Goal: Task Accomplishment & Management: Manage account settings

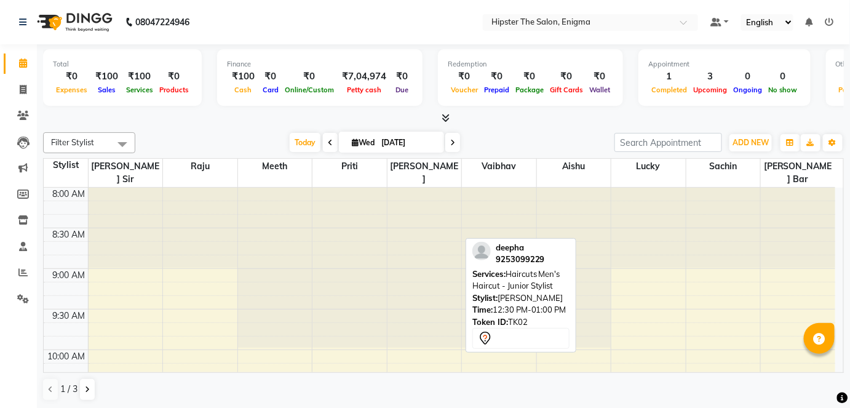
scroll to position [298, 0]
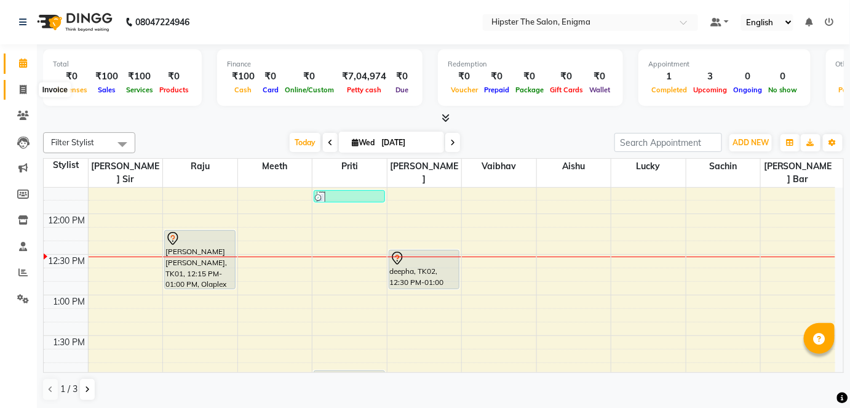
click at [26, 85] on icon at bounding box center [23, 89] width 7 height 9
select select "4468"
select select "service"
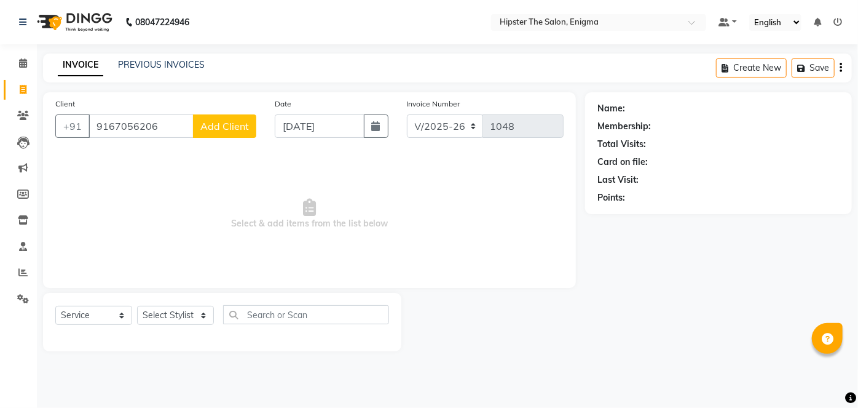
type input "9167056206"
click at [211, 117] on button "Add Client" at bounding box center [224, 125] width 63 height 23
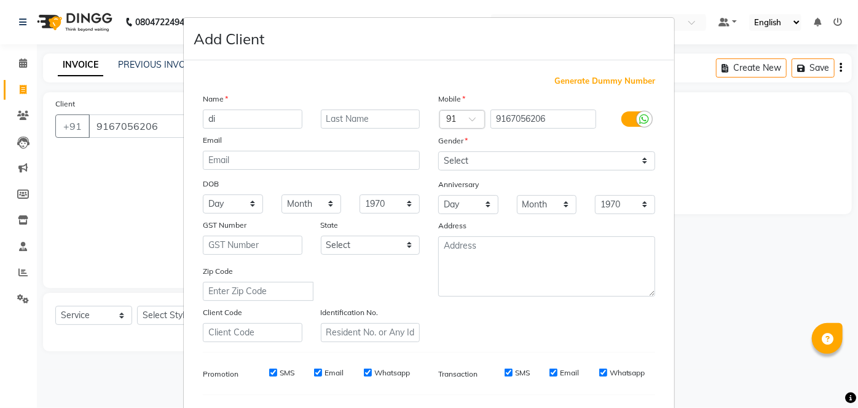
type input "d"
type input "Drishti"
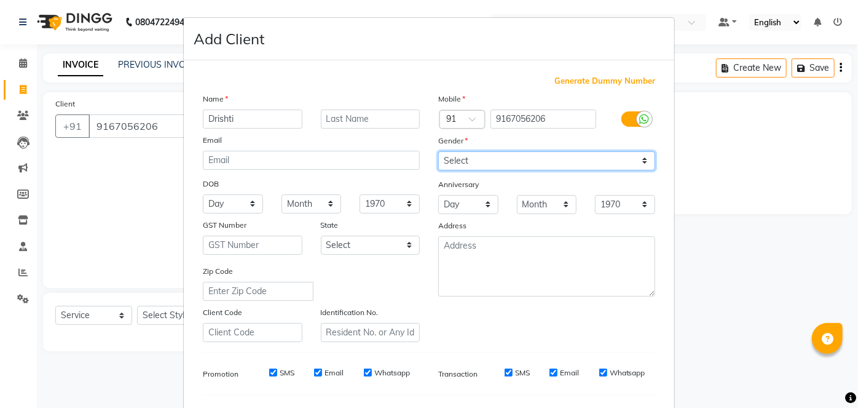
click at [468, 159] on select "Select [DEMOGRAPHIC_DATA] [DEMOGRAPHIC_DATA] Other Prefer Not To Say" at bounding box center [546, 160] width 217 height 19
select select "[DEMOGRAPHIC_DATA]"
click at [438, 151] on select "Select [DEMOGRAPHIC_DATA] [DEMOGRAPHIC_DATA] Other Prefer Not To Say" at bounding box center [546, 160] width 217 height 19
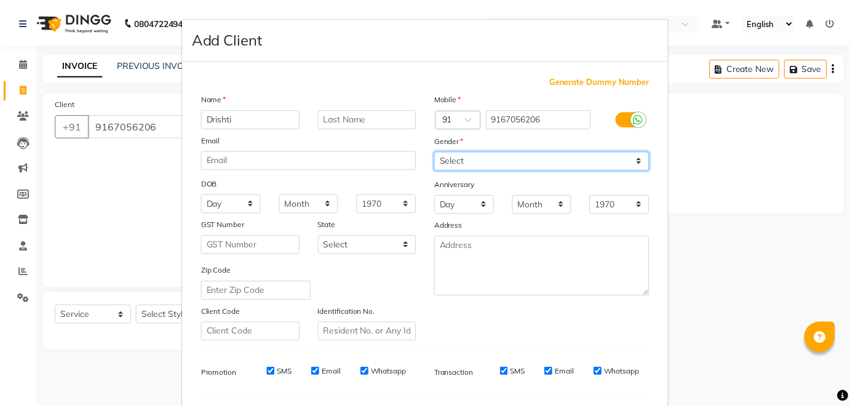
scroll to position [159, 0]
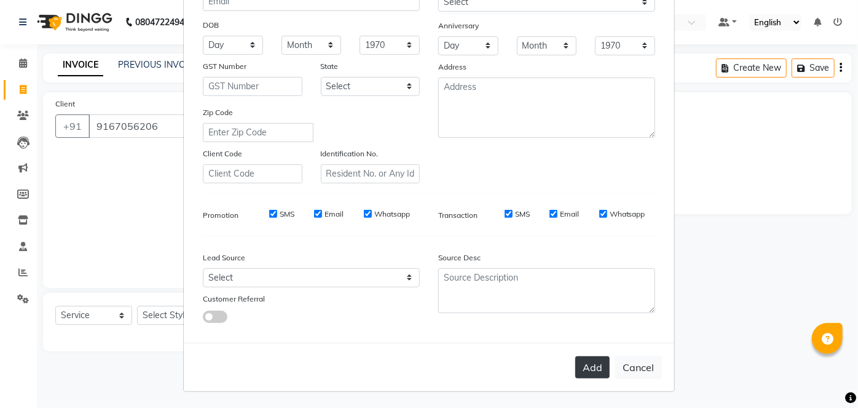
click at [585, 371] on button "Add" at bounding box center [592, 367] width 34 height 22
select select
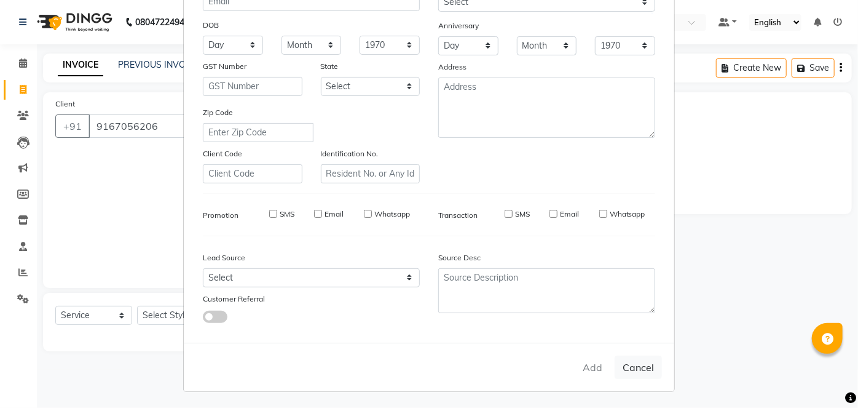
select select
checkbox input "false"
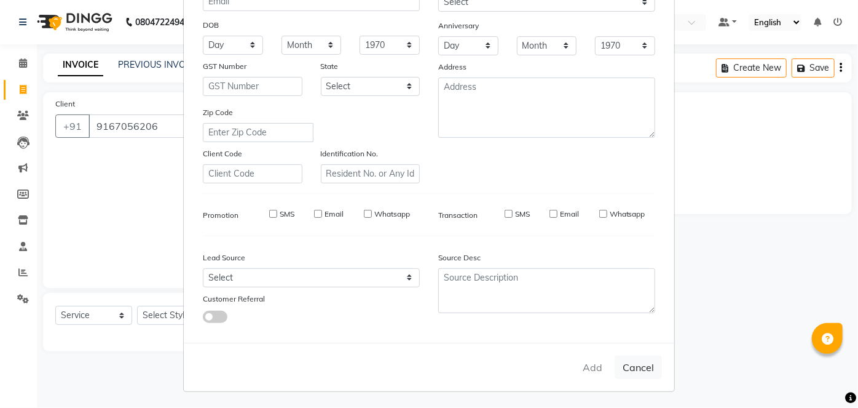
checkbox input "false"
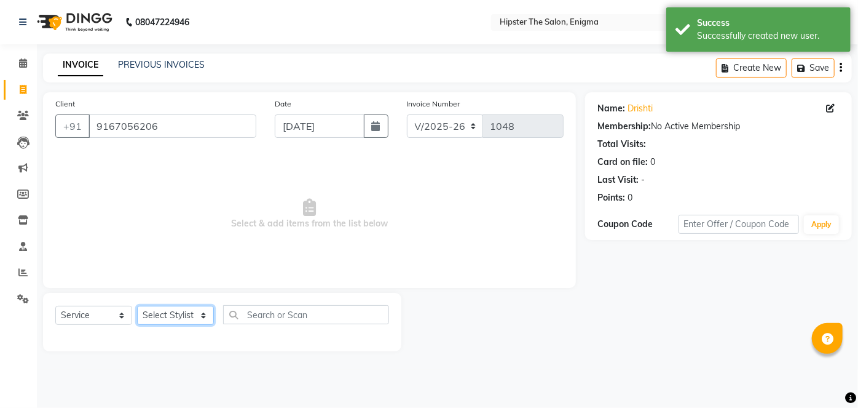
click at [186, 317] on select "Select Stylist [PERSON_NAME] [PERSON_NAME] [PERSON_NAME] [PERSON_NAME] poonam […" at bounding box center [175, 315] width 77 height 19
select select "85797"
click at [137, 306] on select "Select Stylist [PERSON_NAME] [PERSON_NAME] [PERSON_NAME] [PERSON_NAME] poonam […" at bounding box center [175, 315] width 77 height 19
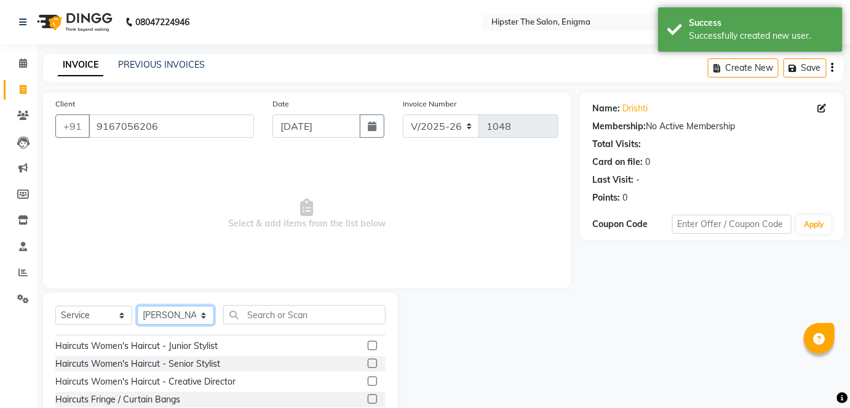
scroll to position [49, 0]
click at [368, 346] on label at bounding box center [372, 345] width 9 height 9
click at [368, 346] on input "checkbox" at bounding box center [372, 346] width 8 height 8
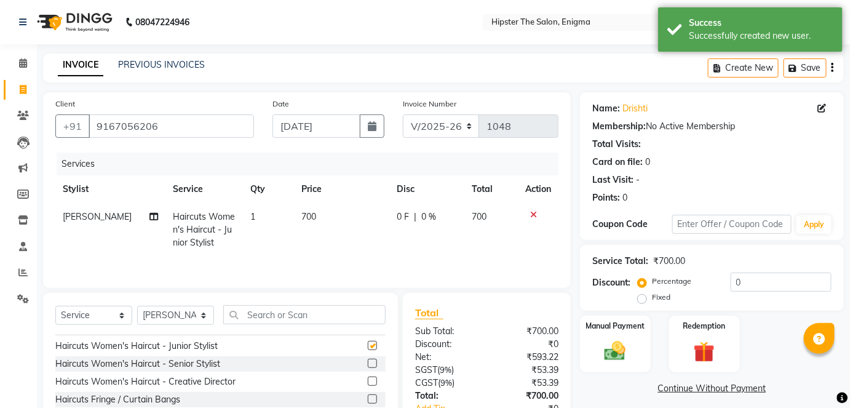
checkbox input "false"
click at [182, 318] on select "Select Stylist [PERSON_NAME] [PERSON_NAME] [PERSON_NAME] [PERSON_NAME] poonam […" at bounding box center [175, 315] width 77 height 19
select select "85574"
click at [137, 306] on select "Select Stylist [PERSON_NAME] [PERSON_NAME] [PERSON_NAME] [PERSON_NAME] poonam […" at bounding box center [175, 315] width 77 height 19
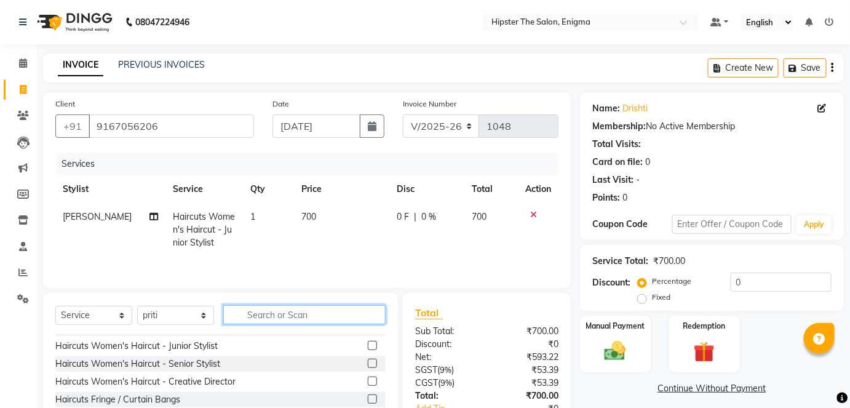
click at [313, 310] on input "text" at bounding box center [304, 314] width 162 height 19
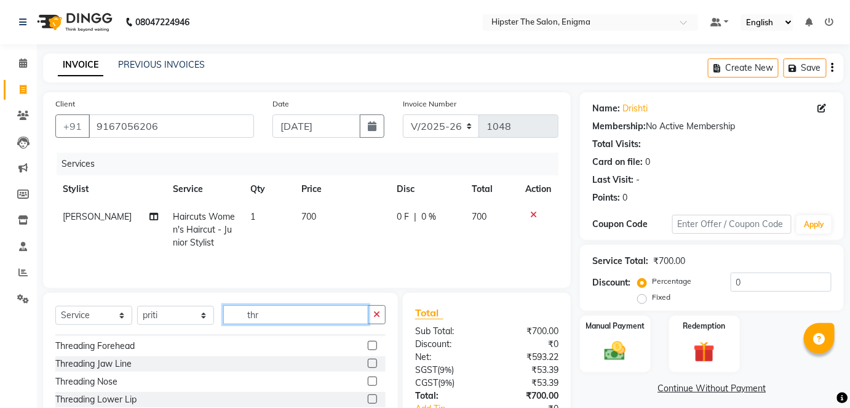
scroll to position [0, 0]
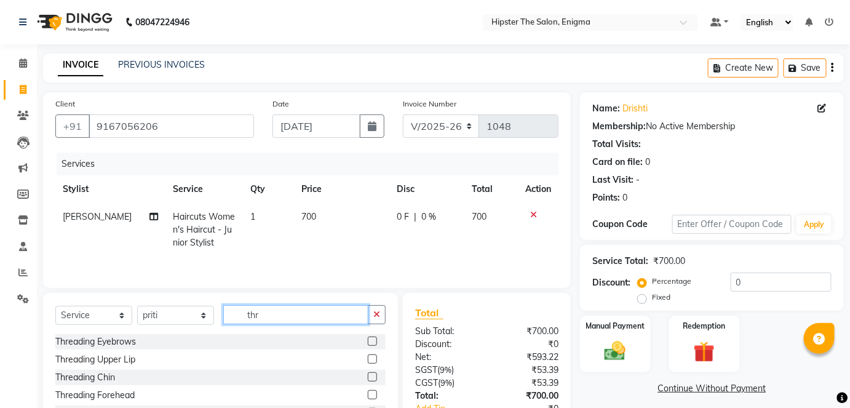
type input "thr"
click at [368, 342] on label at bounding box center [372, 340] width 9 height 9
click at [368, 342] on input "checkbox" at bounding box center [372, 342] width 8 height 8
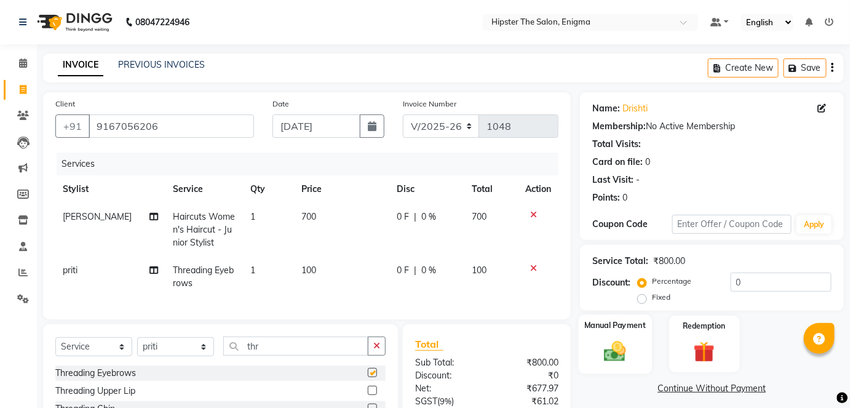
checkbox input "false"
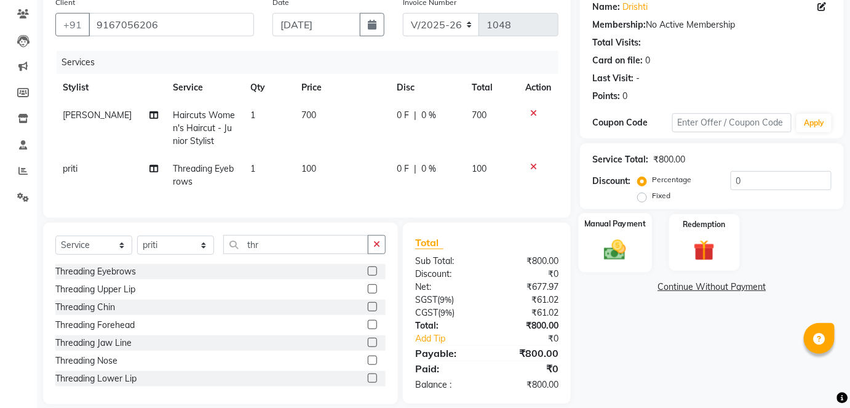
click at [619, 238] on img at bounding box center [615, 249] width 36 height 25
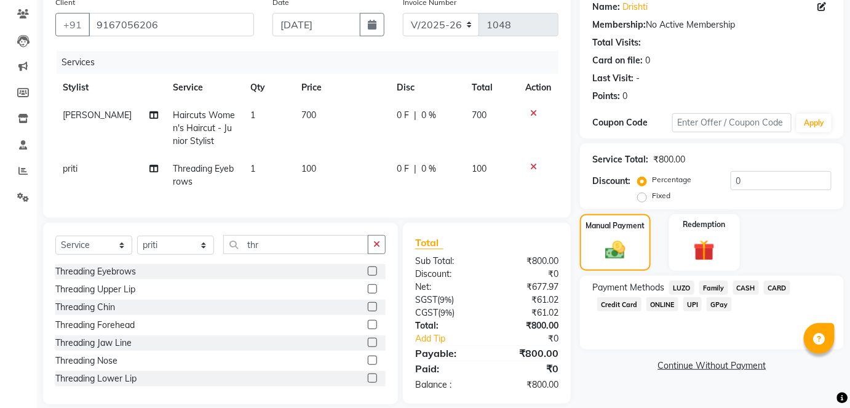
click at [721, 301] on span "GPay" at bounding box center [718, 304] width 25 height 14
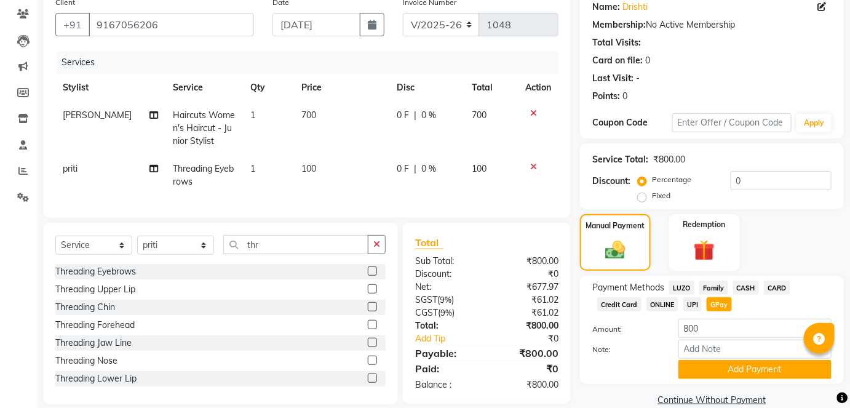
click at [751, 284] on span "CASH" at bounding box center [746, 287] width 26 height 14
click at [738, 370] on button "Add Payment" at bounding box center [754, 369] width 153 height 19
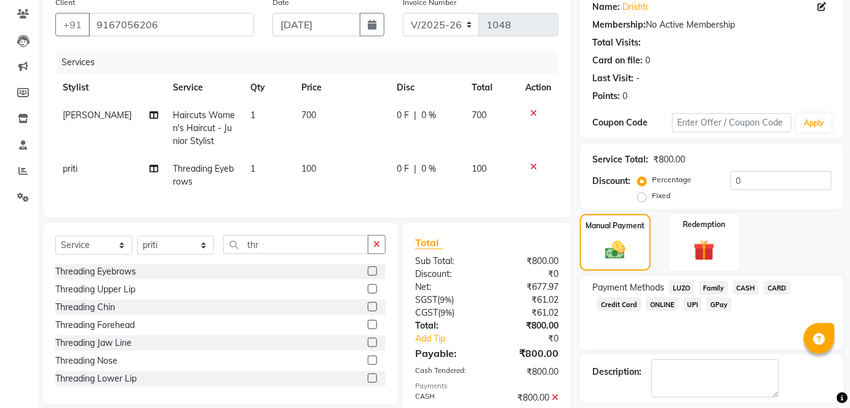
scroll to position [167, 0]
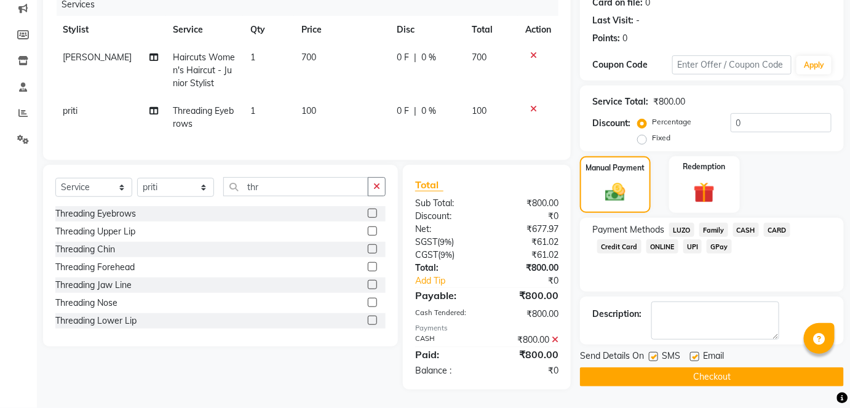
click at [686, 368] on button "Checkout" at bounding box center [712, 376] width 264 height 19
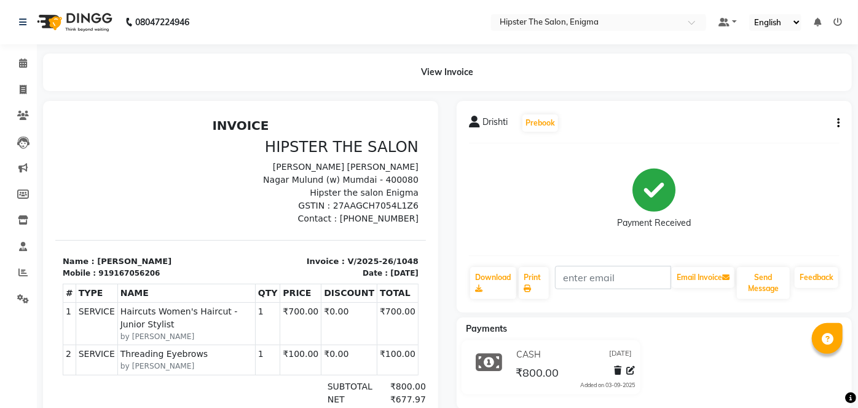
select select "4468"
select select "service"
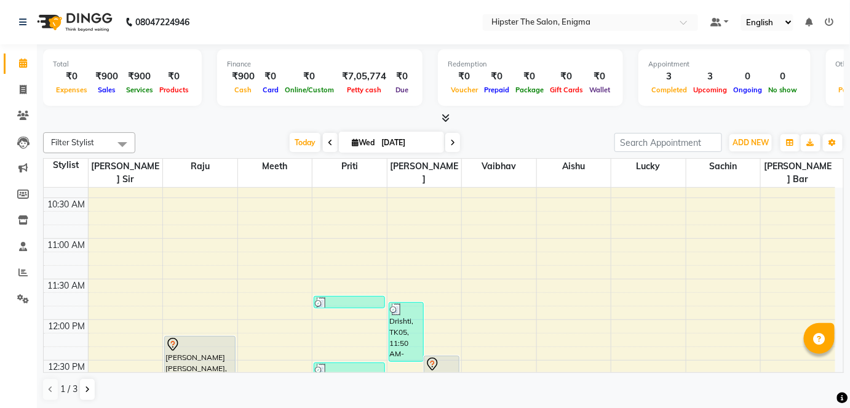
scroll to position [192, 0]
click at [20, 82] on link "Invoice" at bounding box center [19, 90] width 30 height 20
select select "service"
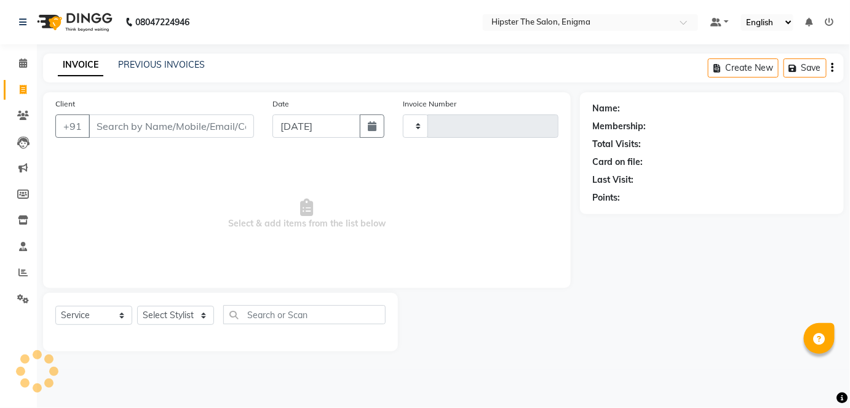
type input "1049"
select select "4468"
click at [118, 127] on input "Client" at bounding box center [173, 125] width 168 height 23
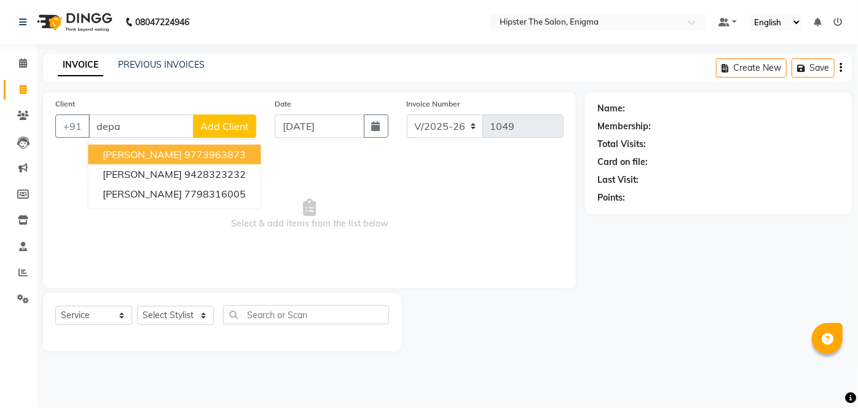
click at [127, 125] on input "depa" at bounding box center [141, 125] width 105 height 23
type input "d"
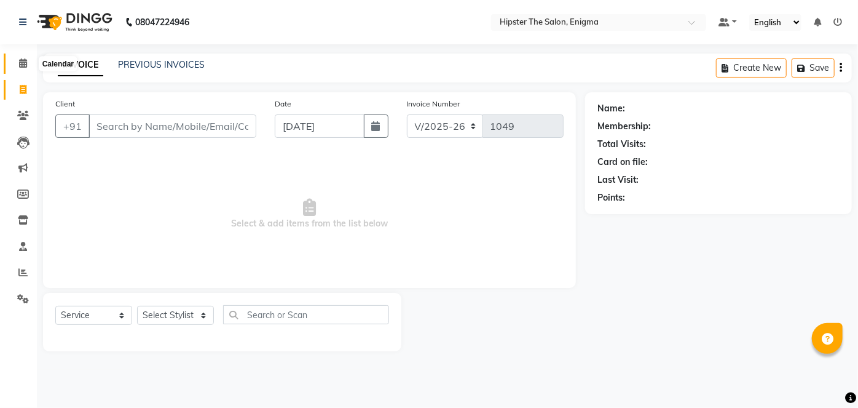
click at [21, 68] on icon at bounding box center [23, 62] width 8 height 9
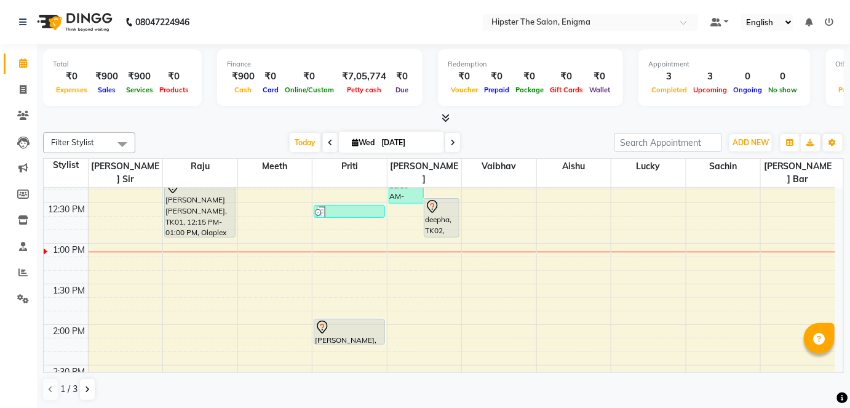
scroll to position [350, 0]
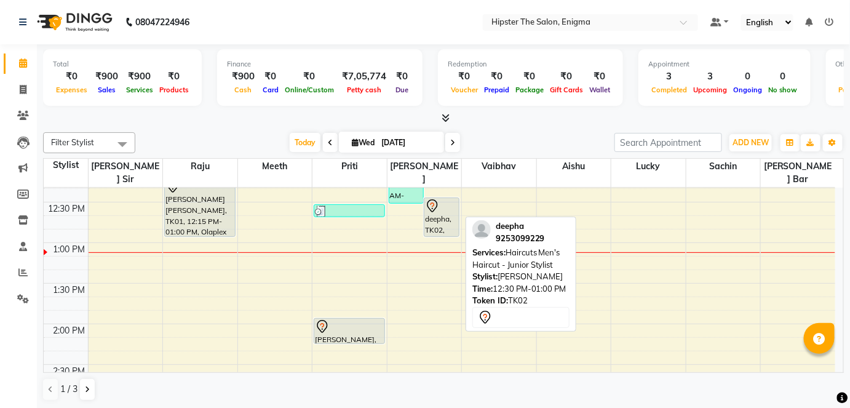
click at [443, 213] on div "deepha, TK02, 12:30 PM-01:00 PM, Haircuts Men's Haircut - Junior Stylist" at bounding box center [441, 217] width 34 height 38
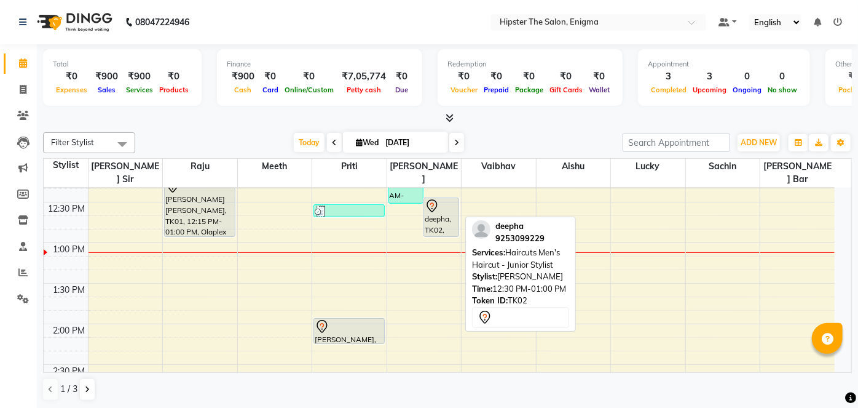
select select "7"
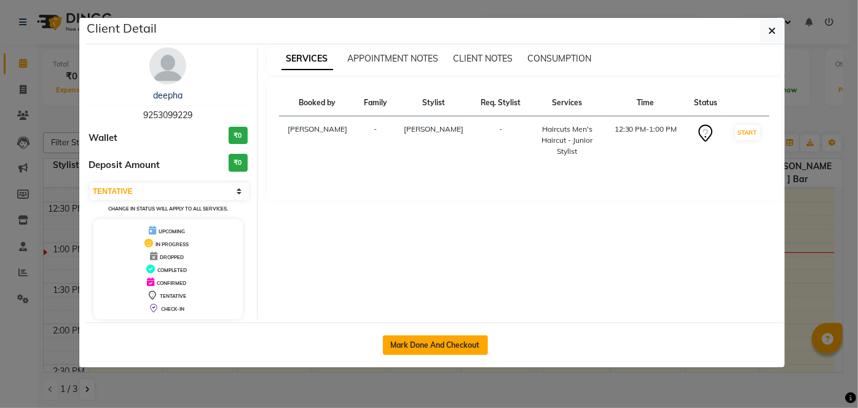
click at [426, 337] on button "Mark Done And Checkout" at bounding box center [435, 345] width 105 height 20
select select "4468"
select select "service"
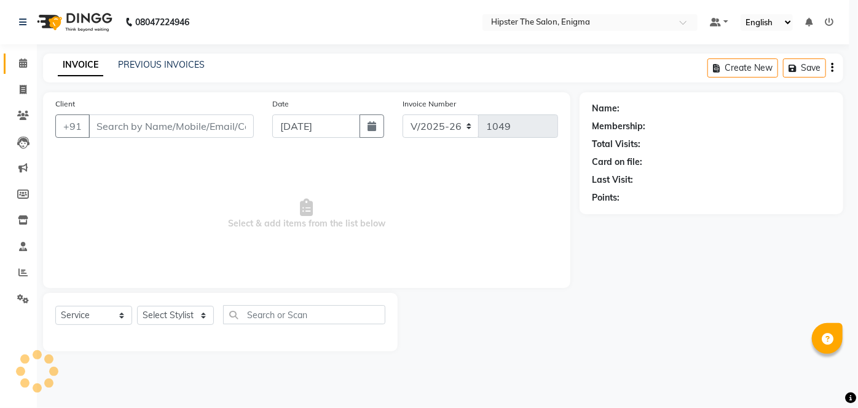
select select "3"
type input "9253099229"
select select "85797"
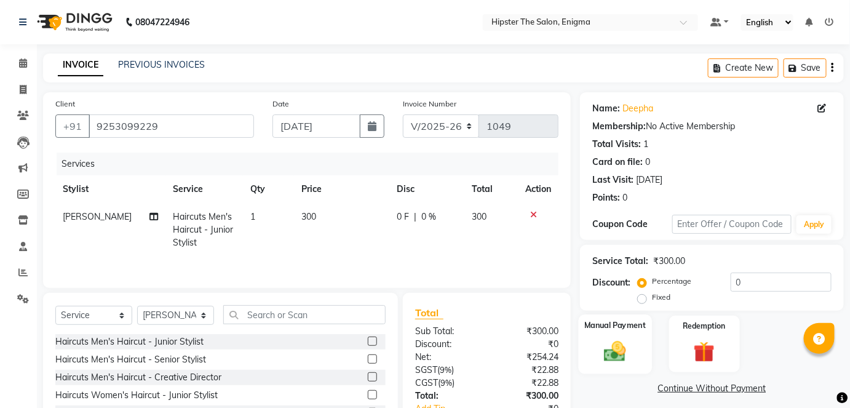
click at [617, 368] on div "Manual Payment" at bounding box center [615, 344] width 73 height 60
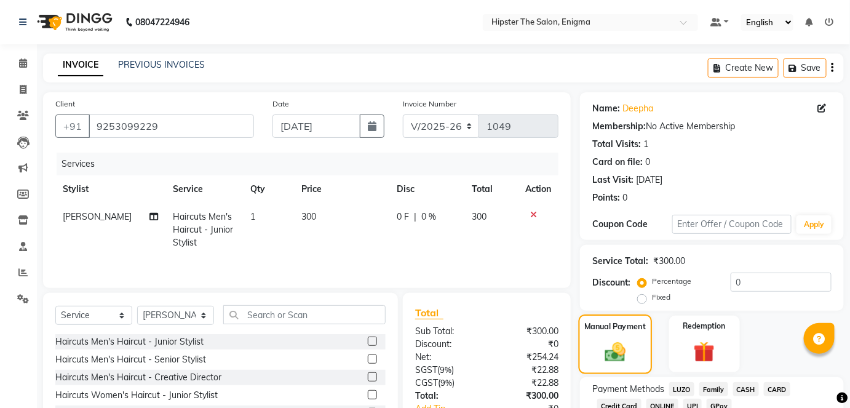
scroll to position [86, 0]
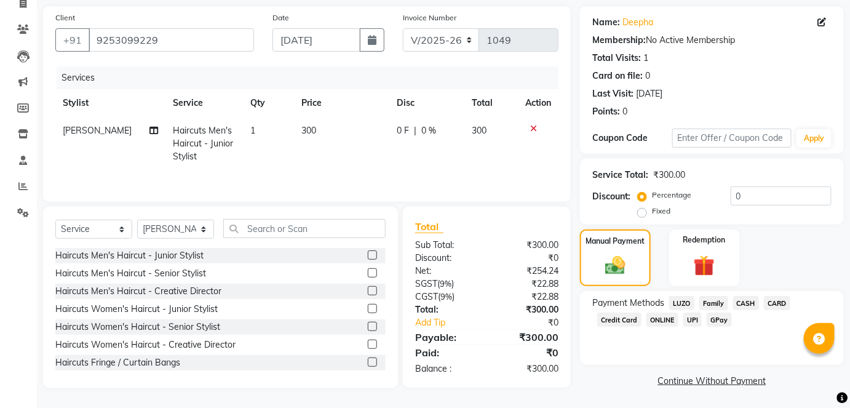
click at [754, 303] on span "CASH" at bounding box center [746, 303] width 26 height 14
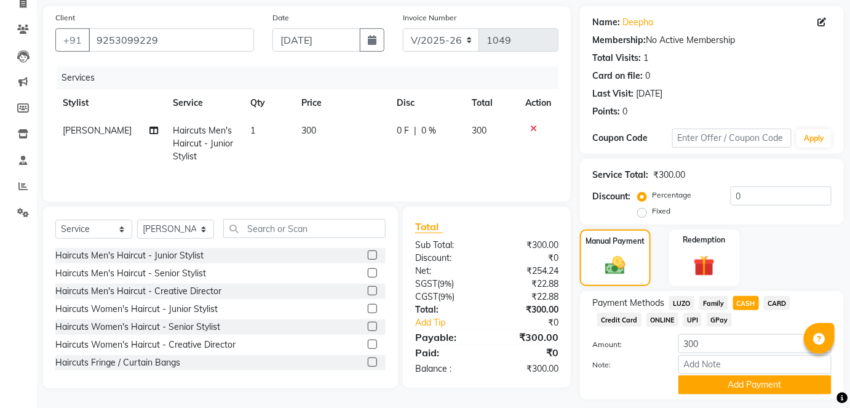
scroll to position [121, 0]
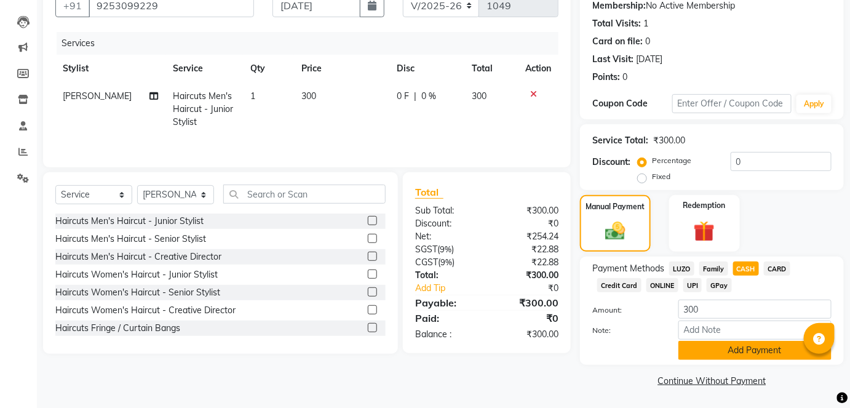
click at [738, 345] on button "Add Payment" at bounding box center [754, 350] width 153 height 19
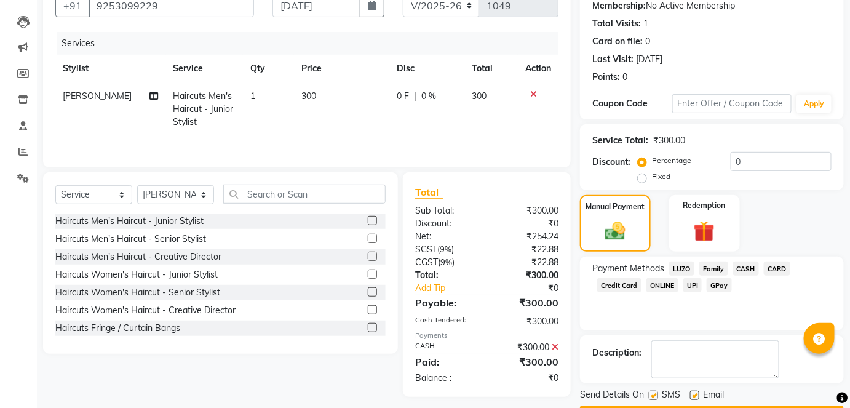
scroll to position [155, 0]
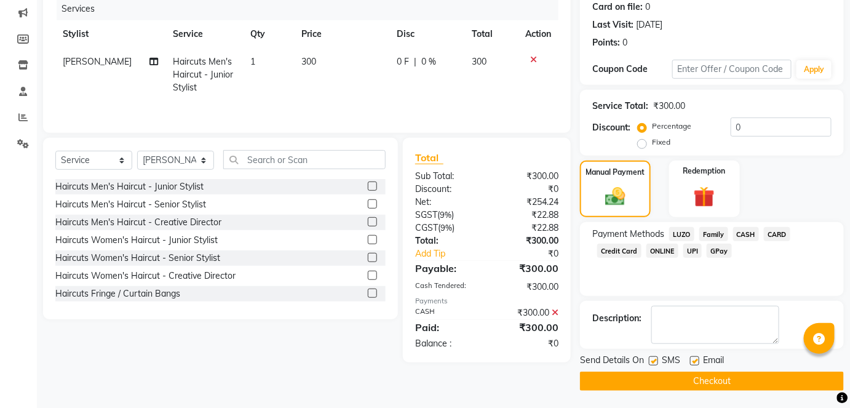
click at [696, 379] on button "Checkout" at bounding box center [712, 380] width 264 height 19
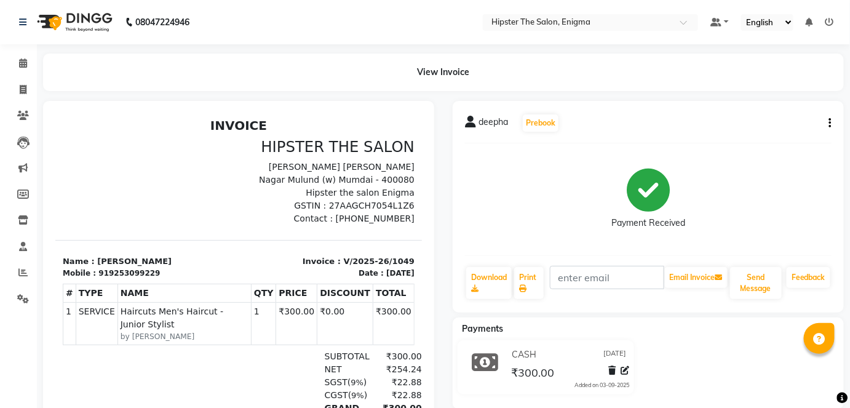
scroll to position [5, 0]
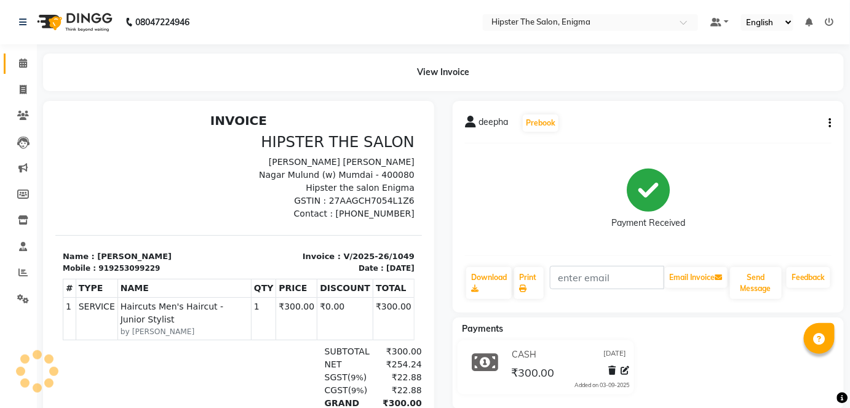
click at [19, 71] on link "Calendar" at bounding box center [19, 63] width 30 height 20
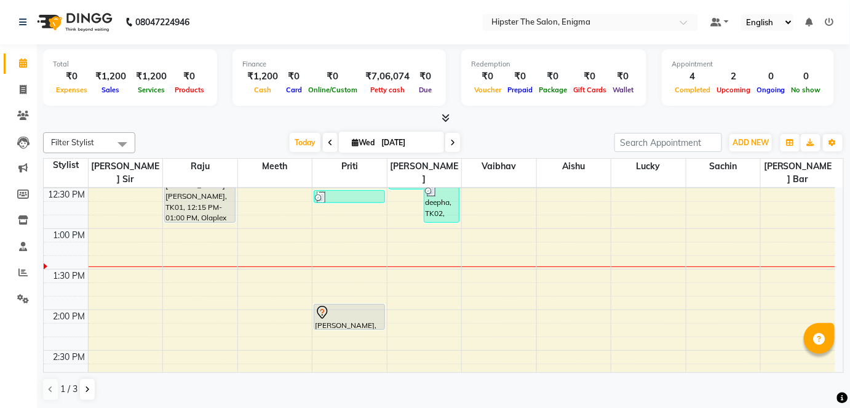
scroll to position [365, 0]
click at [10, 272] on link "Reports" at bounding box center [19, 273] width 30 height 20
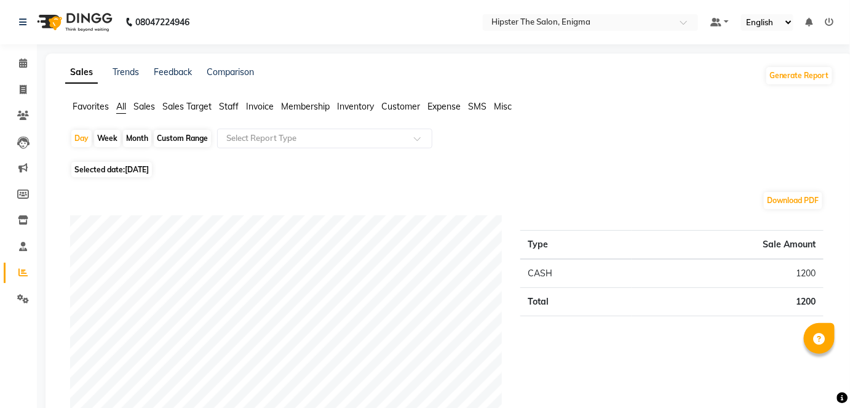
click at [181, 141] on div "Custom Range" at bounding box center [182, 138] width 57 height 17
select select "9"
select select "2025"
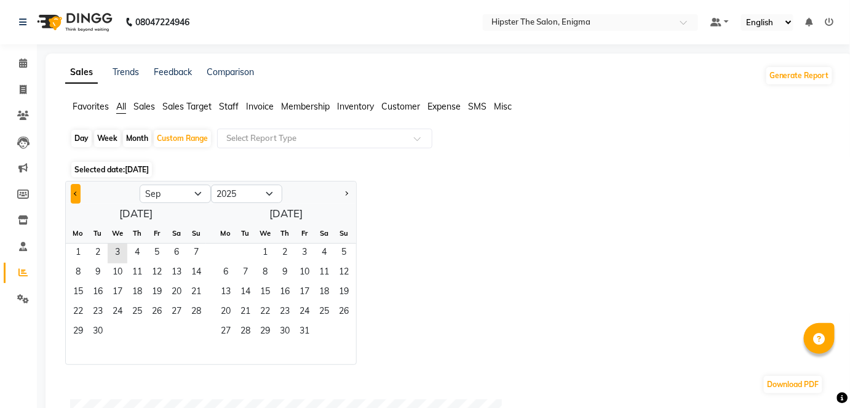
click at [79, 186] on button "Previous month" at bounding box center [76, 194] width 10 height 20
select select "8"
click at [157, 248] on span "1" at bounding box center [157, 253] width 20 height 20
click at [189, 333] on span "31" at bounding box center [196, 332] width 20 height 20
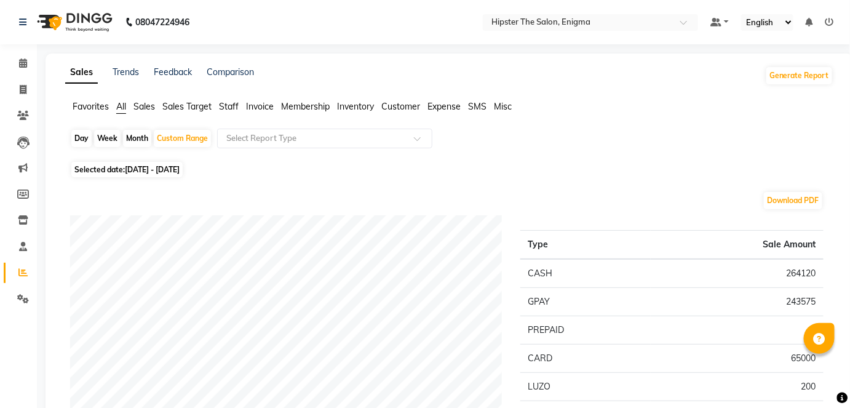
click at [232, 107] on span "Staff" at bounding box center [229, 106] width 20 height 11
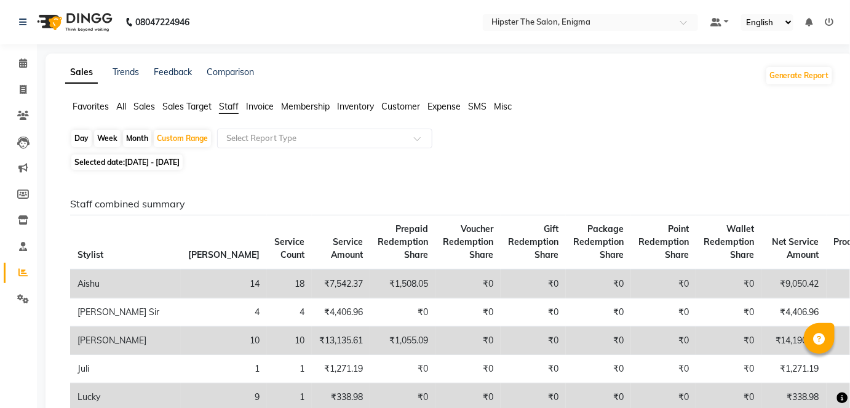
click at [828, 21] on icon at bounding box center [829, 22] width 9 height 9
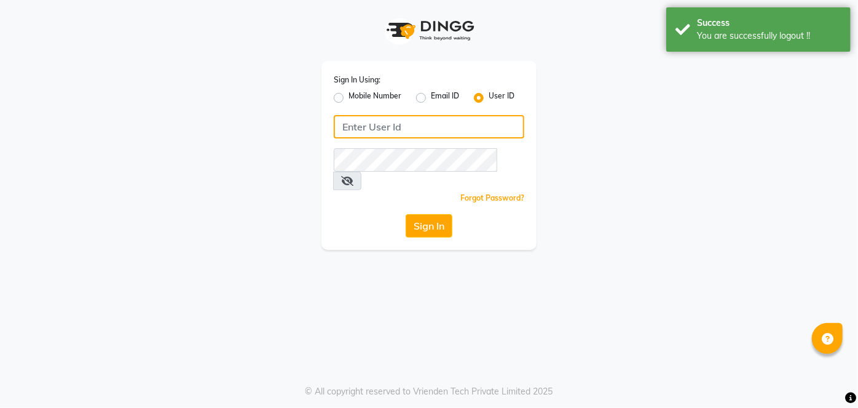
type input "9137134181"
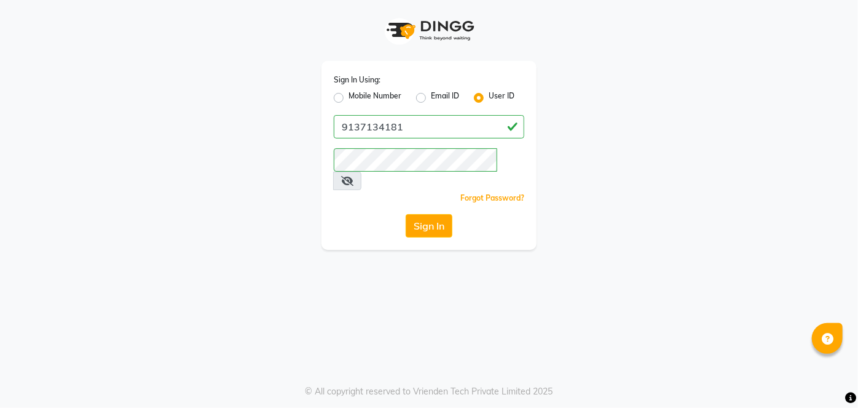
click at [349, 95] on label "Mobile Number" at bounding box center [375, 97] width 53 height 15
click at [349, 95] on input "Mobile Number" at bounding box center [353, 94] width 8 height 8
radio input "true"
radio input "false"
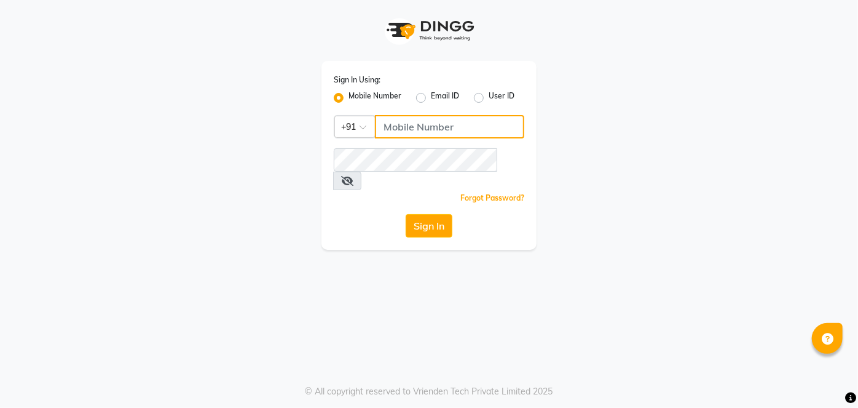
click at [436, 125] on input "Username" at bounding box center [449, 126] width 149 height 23
type input "9867141431"
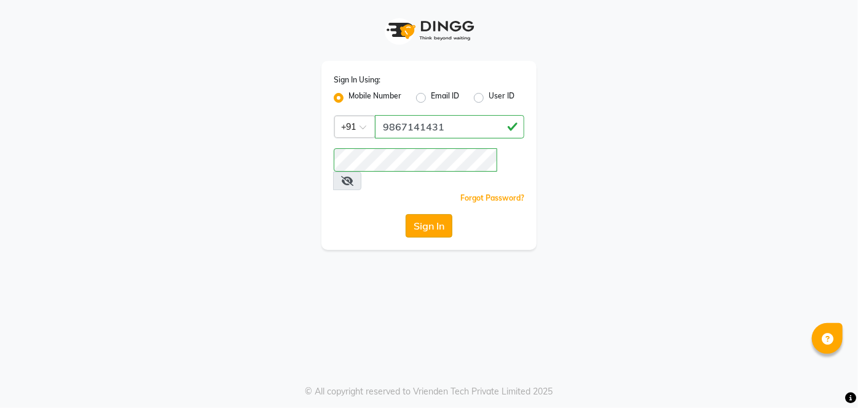
click at [438, 214] on button "Sign In" at bounding box center [429, 225] width 47 height 23
